Goal: Transaction & Acquisition: Download file/media

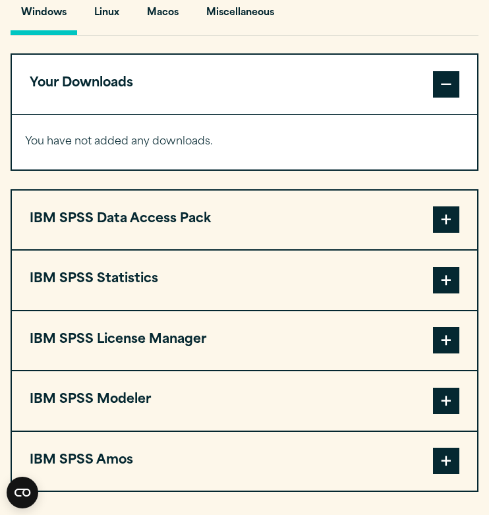
click at [440, 286] on span at bounding box center [446, 280] width 26 height 26
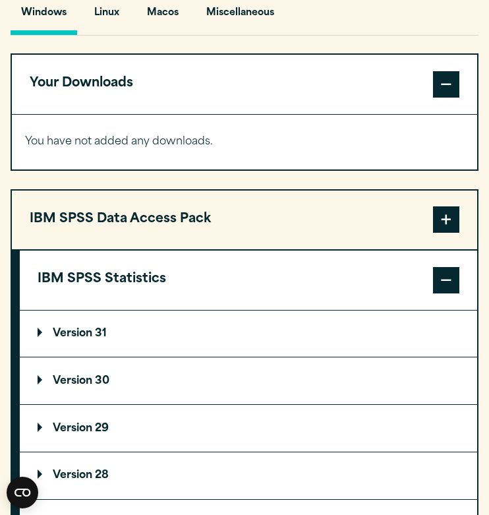
click at [190, 383] on summary "Version 30" at bounding box center [249, 380] width 458 height 47
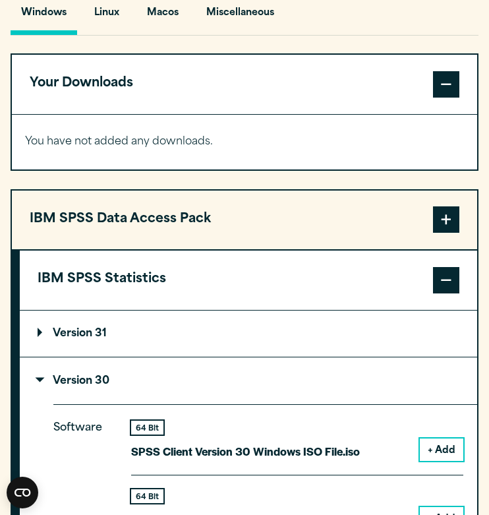
click at [202, 351] on summary "Version 31" at bounding box center [249, 334] width 458 height 47
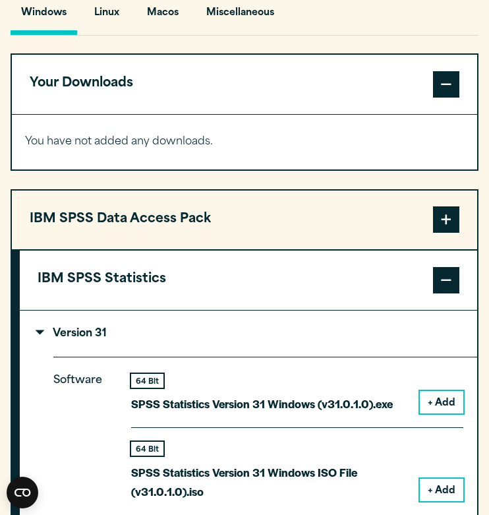
click at [208, 349] on summary "Version 31" at bounding box center [249, 334] width 458 height 47
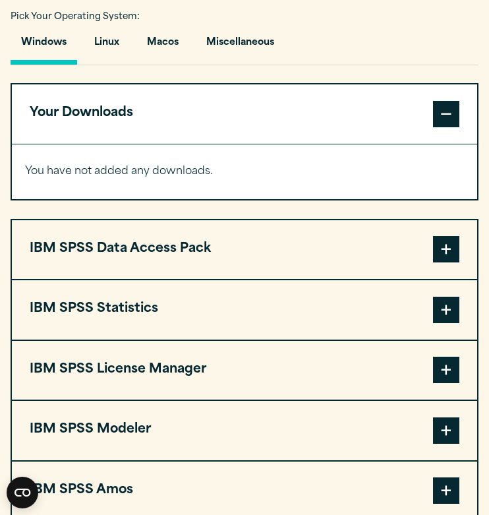
scroll to position [973, 0]
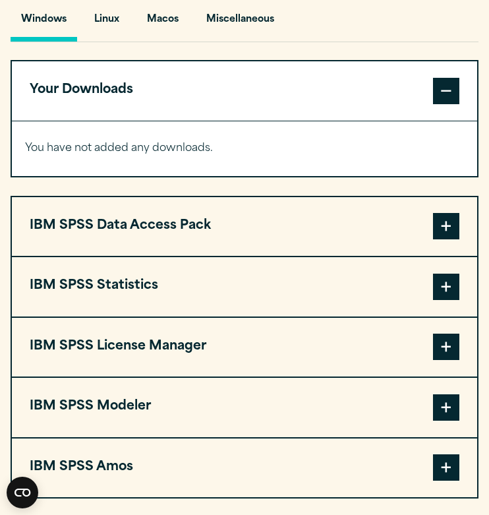
click at [449, 289] on span at bounding box center [446, 287] width 26 height 26
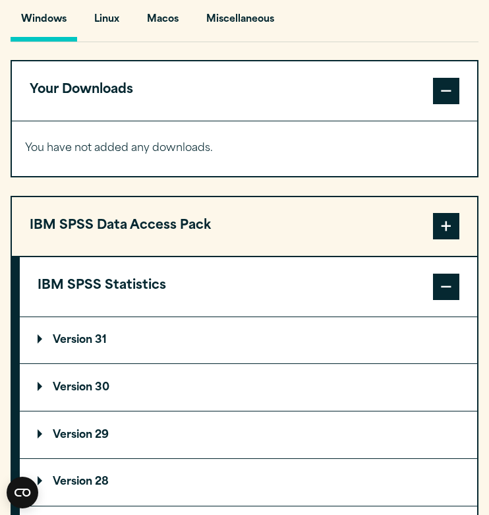
scroll to position [1023, 0]
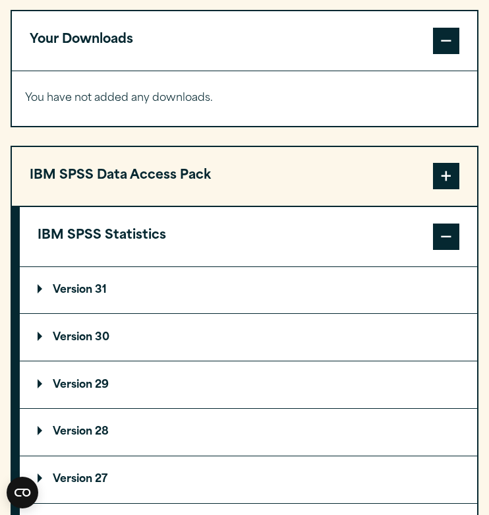
click at [329, 361] on summary "Version 30" at bounding box center [249, 337] width 458 height 47
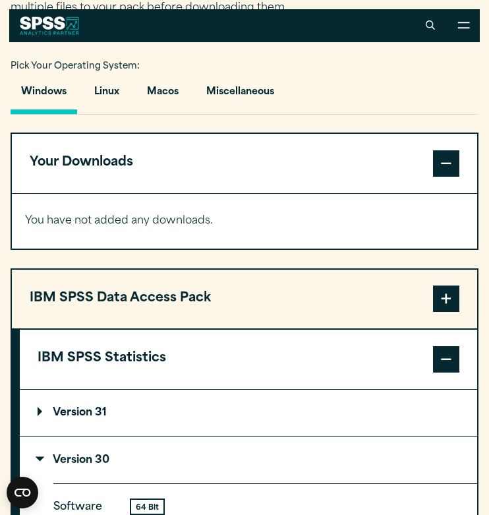
scroll to position [900, 0]
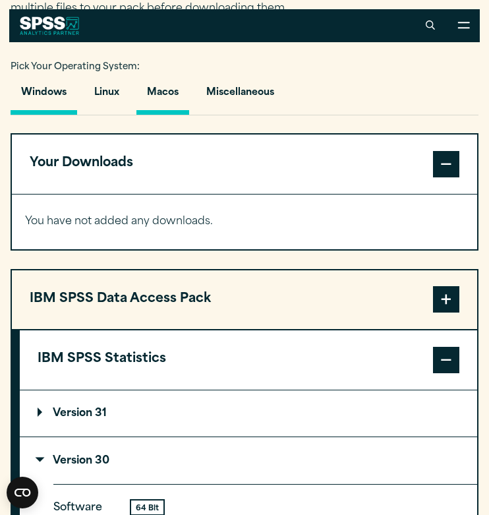
click at [172, 101] on button "Macos" at bounding box center [162, 96] width 53 height 38
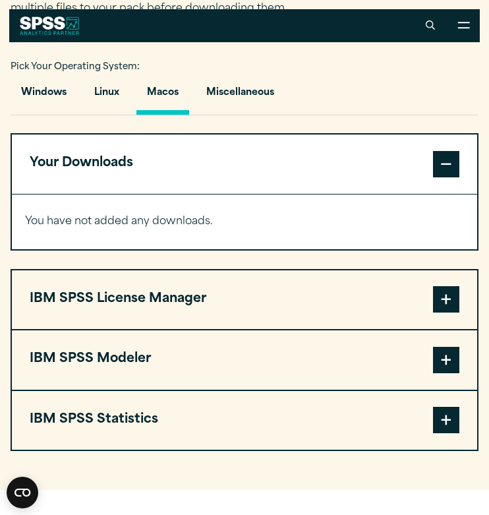
click at [444, 424] on span at bounding box center [446, 420] width 26 height 26
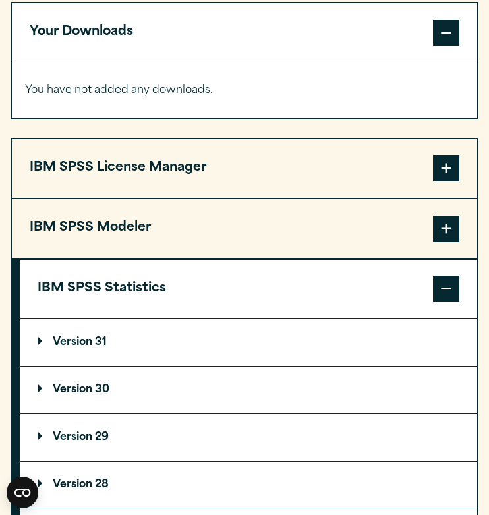
scroll to position [1075, 0]
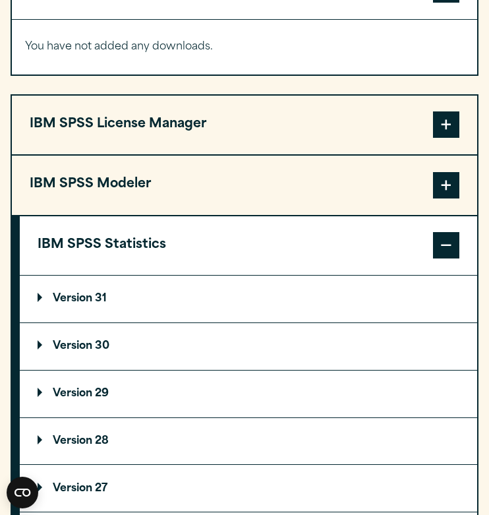
click at [340, 351] on summary "Version 30" at bounding box center [249, 346] width 458 height 47
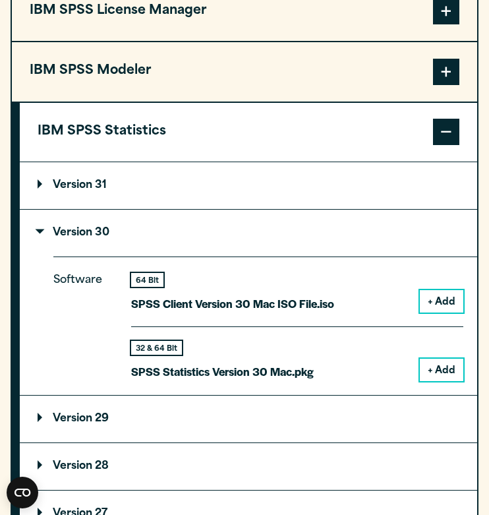
click at [438, 369] on button "+ Add" at bounding box center [442, 370] width 44 height 22
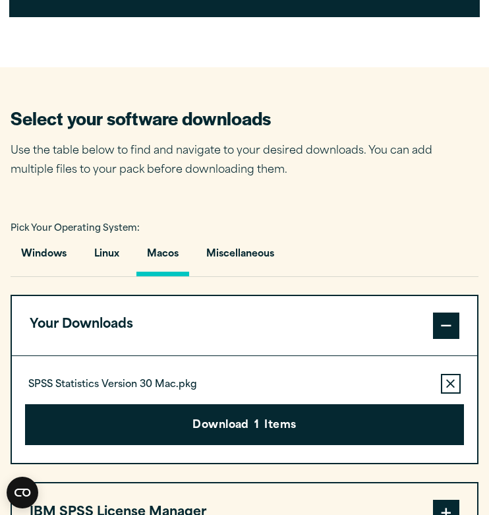
scroll to position [740, 0]
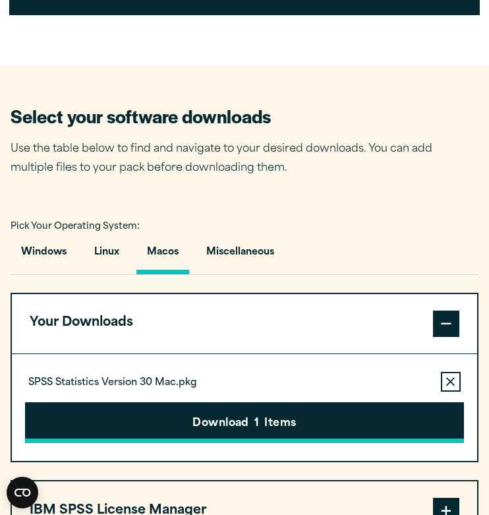
click at [348, 440] on button "Download 1 Items" at bounding box center [244, 422] width 439 height 41
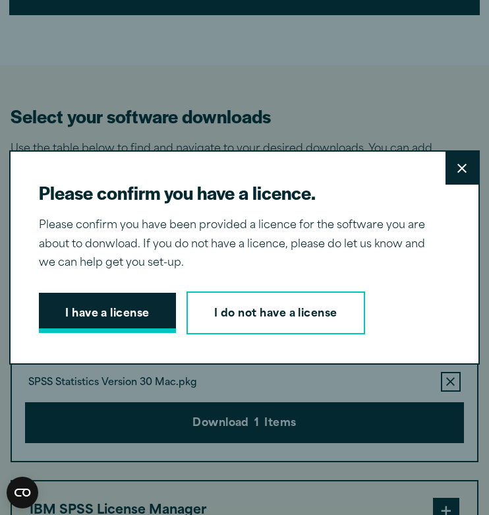
click at [141, 309] on button "I have a license" at bounding box center [107, 313] width 137 height 41
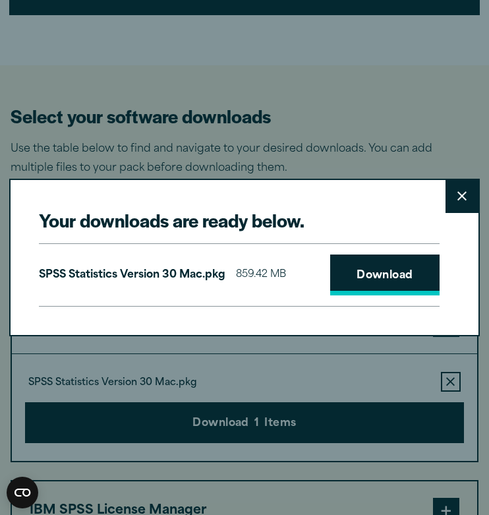
click at [390, 276] on link "Download" at bounding box center [384, 275] width 109 height 41
click at [462, 201] on button "Close" at bounding box center [462, 196] width 33 height 33
